Goal: Transaction & Acquisition: Purchase product/service

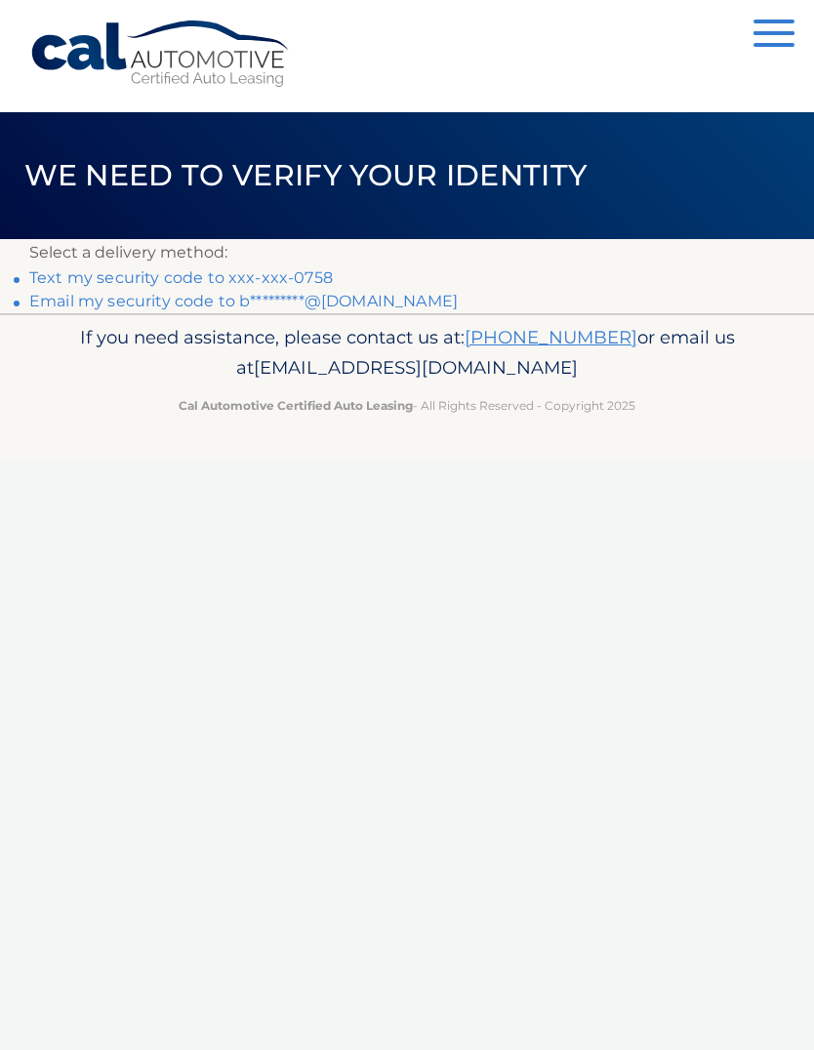
click at [88, 270] on link "Text my security code to xxx-xxx-0758" at bounding box center [180, 277] width 303 height 19
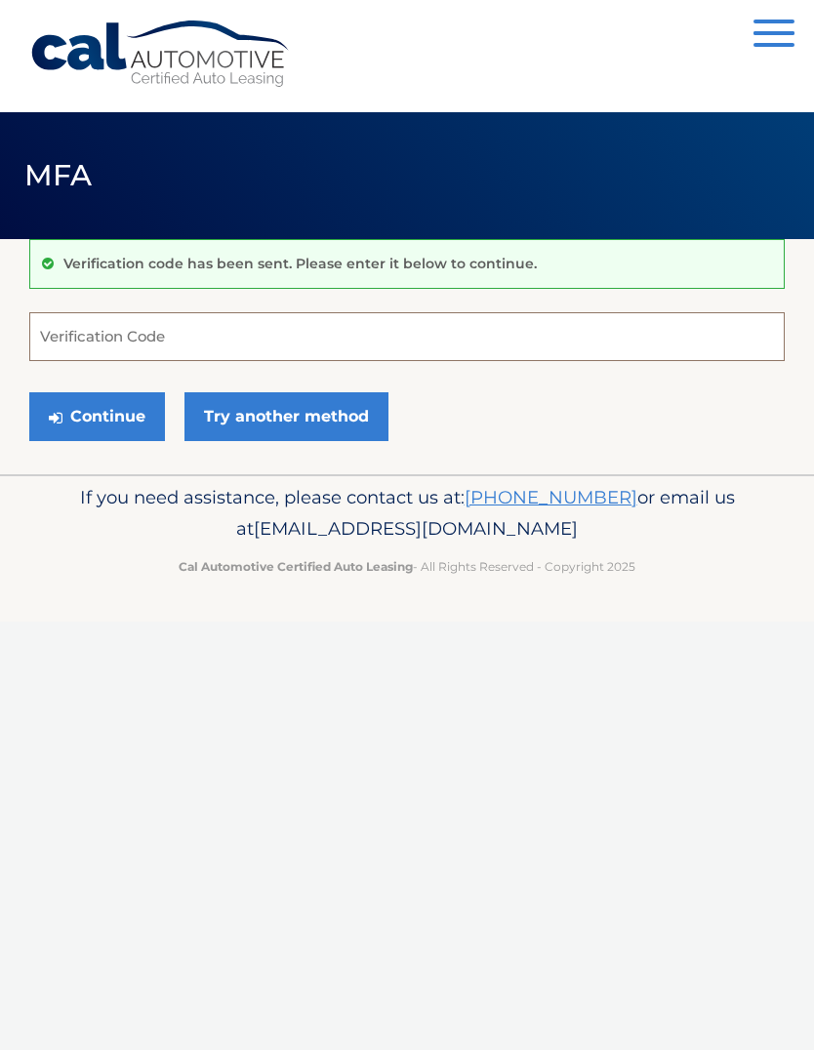
click at [132, 329] on input "Verification Code" at bounding box center [406, 336] width 755 height 49
type input "144057"
click at [97, 416] on button "Continue" at bounding box center [97, 416] width 136 height 49
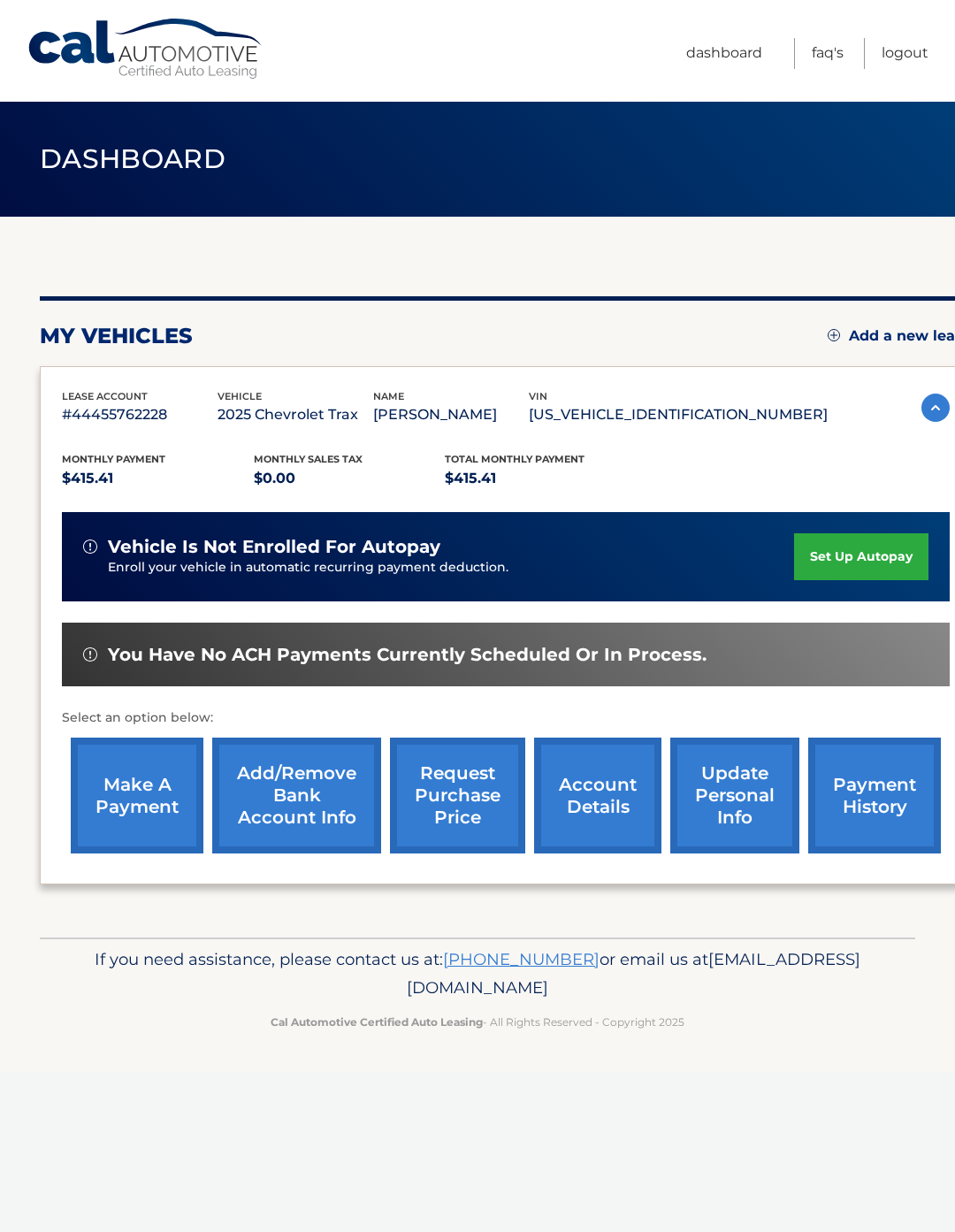
click at [171, 777] on link "make a payment" at bounding box center [137, 796] width 132 height 116
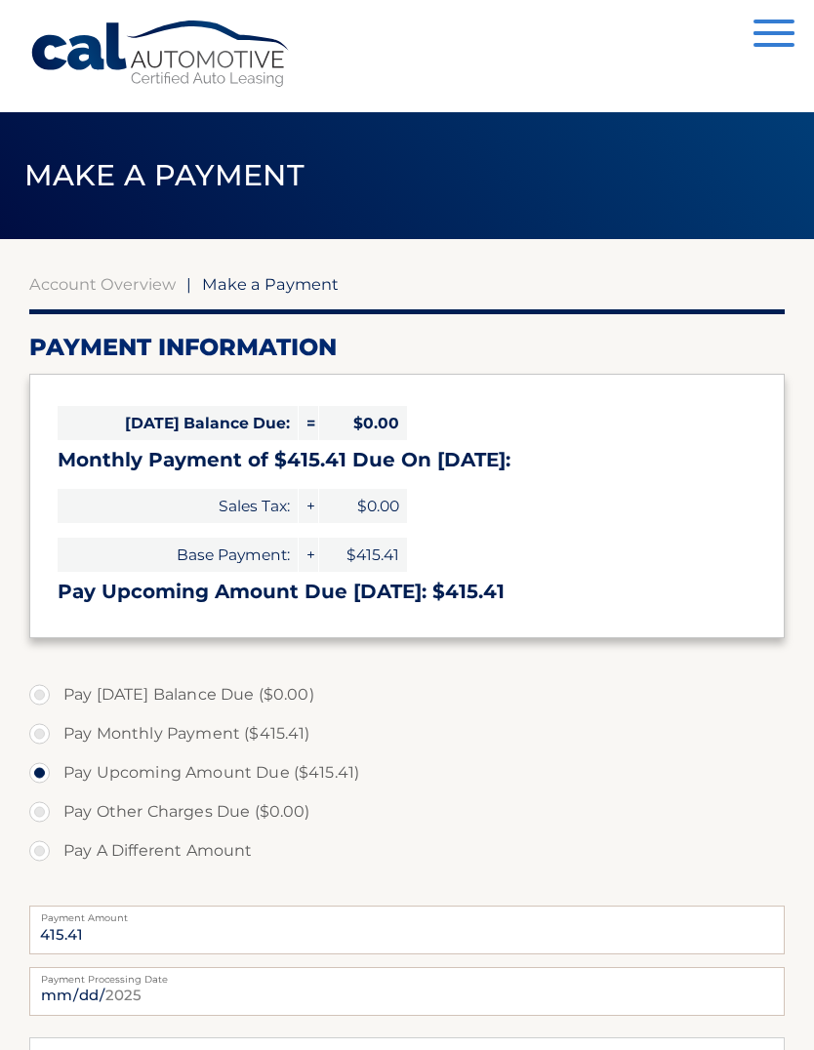
select select "NDVkYmMyZTMtM2QzYi00ODIzLTllYTItMmU2NDAxNDc3ZTU5"
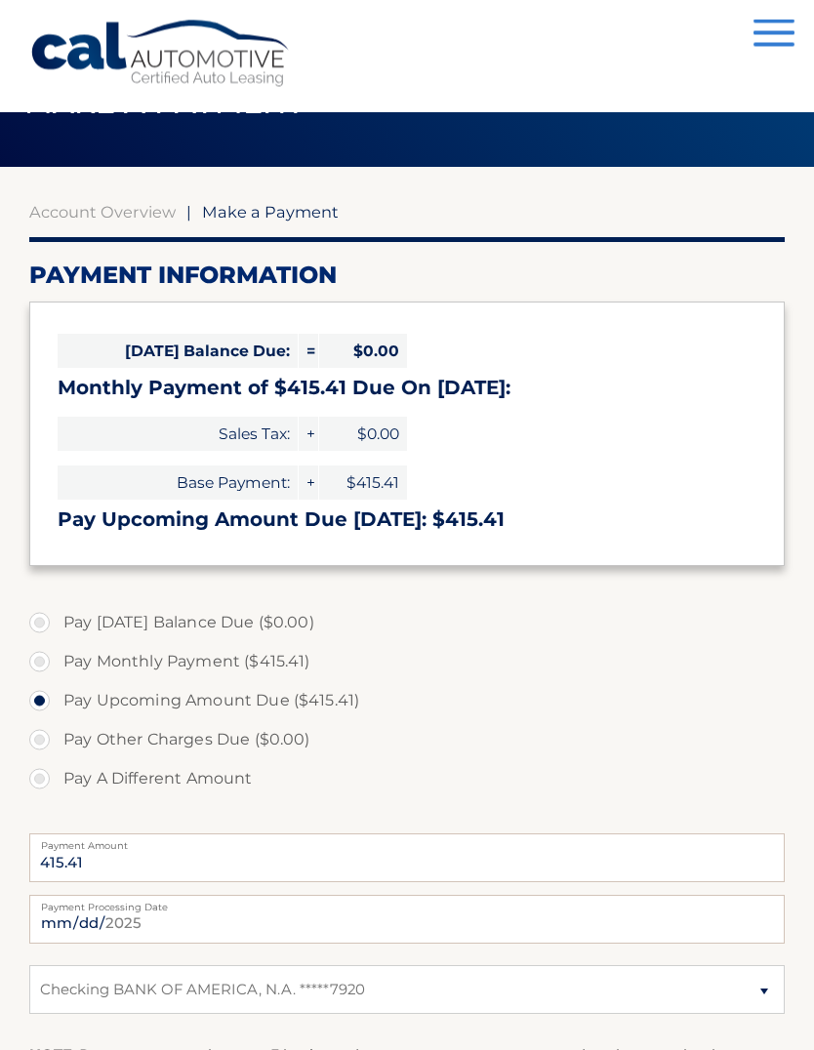
scroll to position [72, 0]
click at [678, 983] on select "Select Bank Account Checking BANK OF AMERICA, N.A. *****7920" at bounding box center [406, 989] width 755 height 49
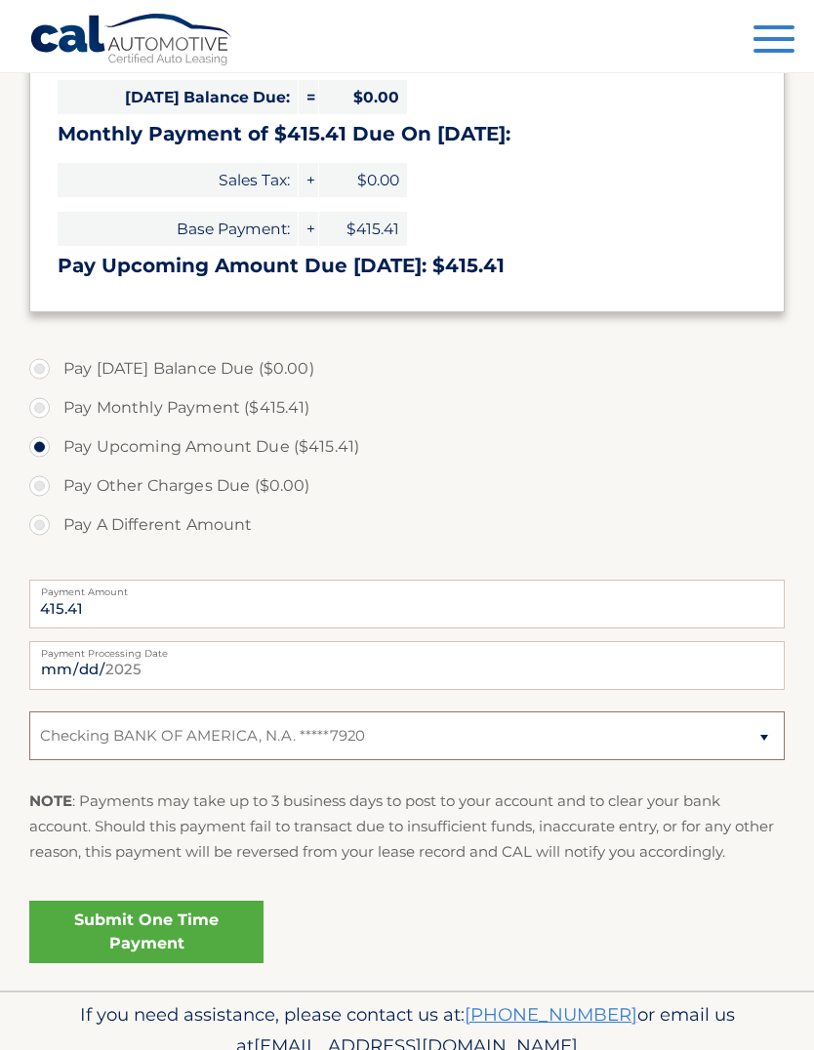
scroll to position [342, 0]
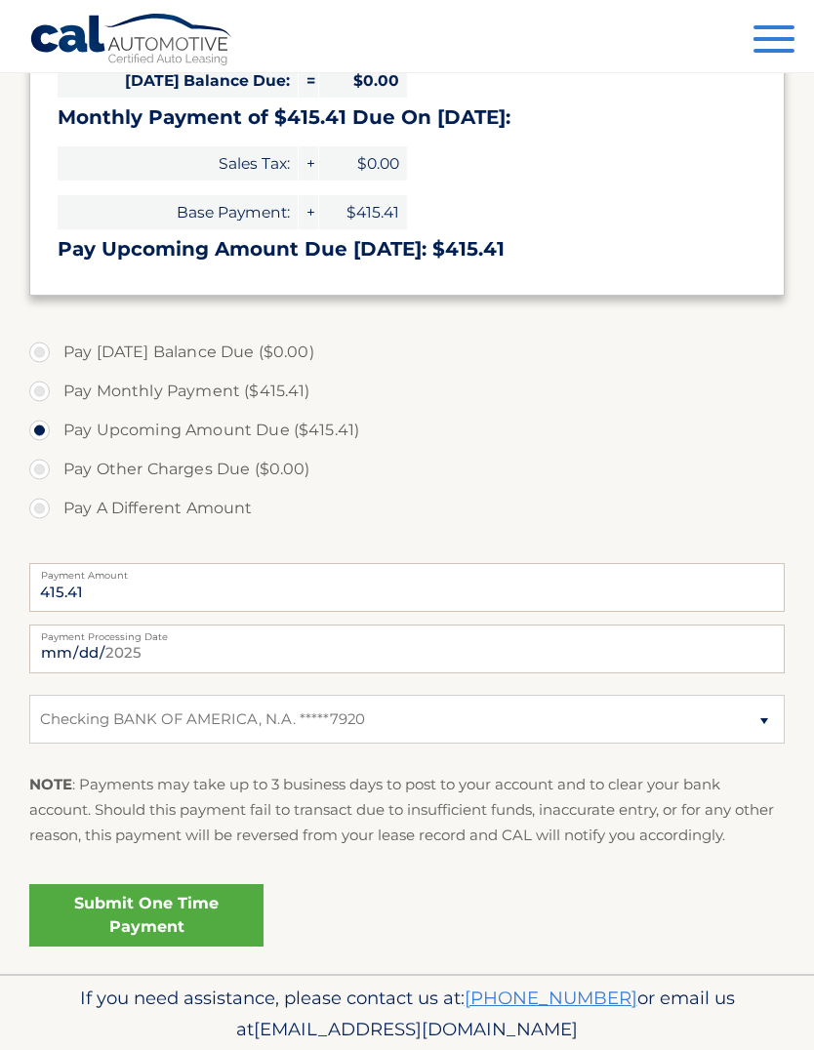
click at [232, 909] on link "Submit One Time Payment" at bounding box center [146, 915] width 234 height 62
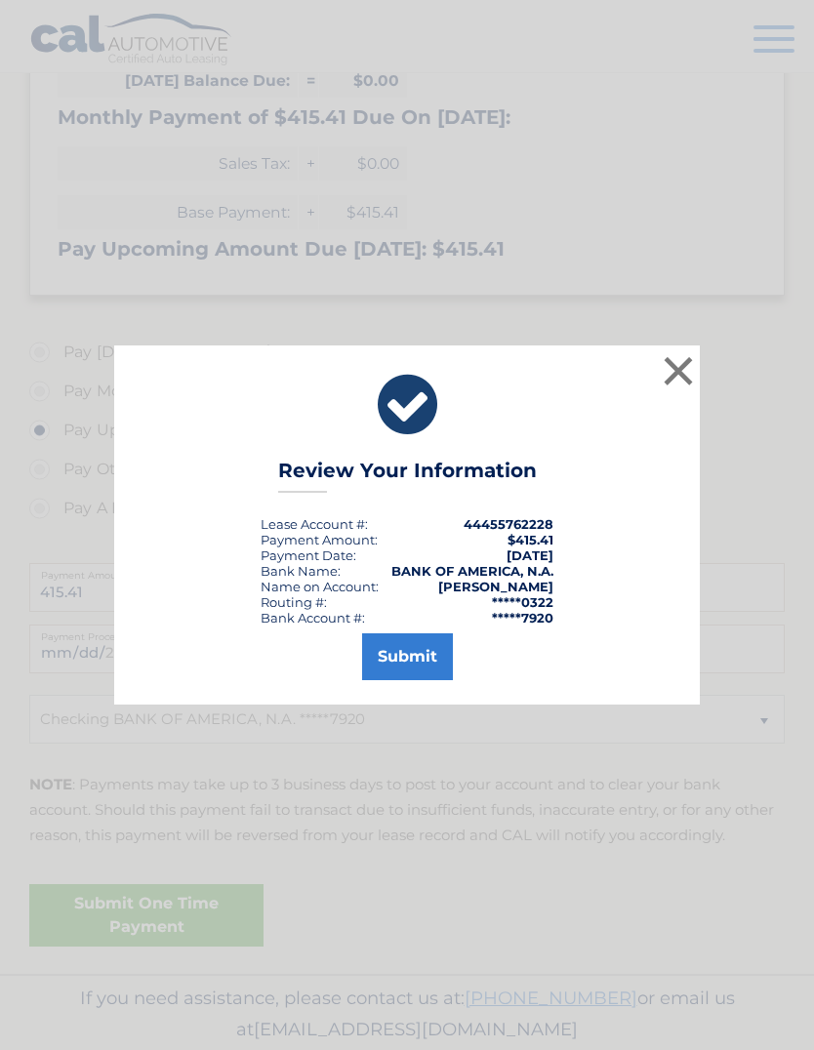
click at [413, 680] on button "Submit" at bounding box center [407, 656] width 91 height 47
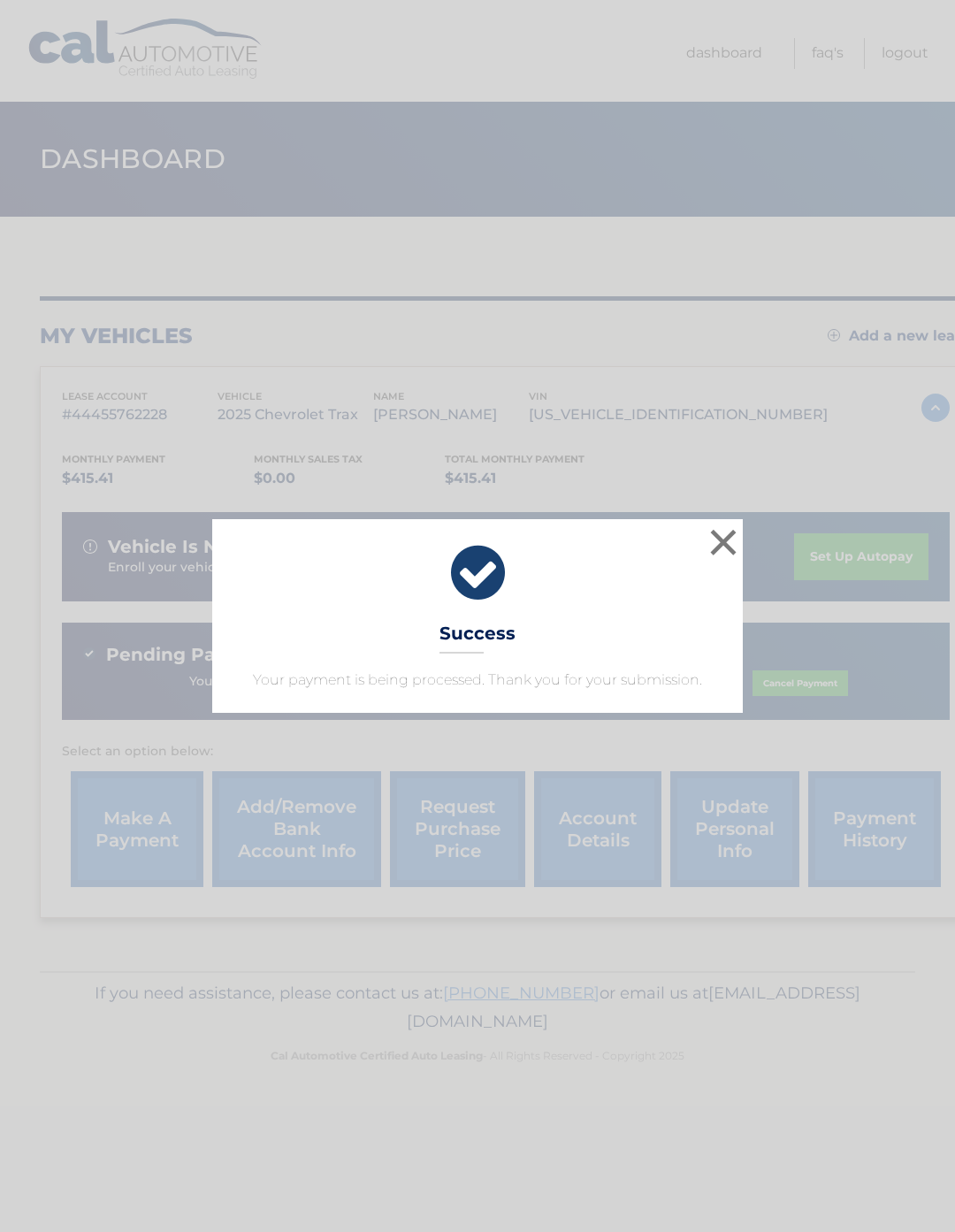
click at [739, 559] on button "×" at bounding box center [723, 541] width 35 height 35
